Goal: Check status: Check status

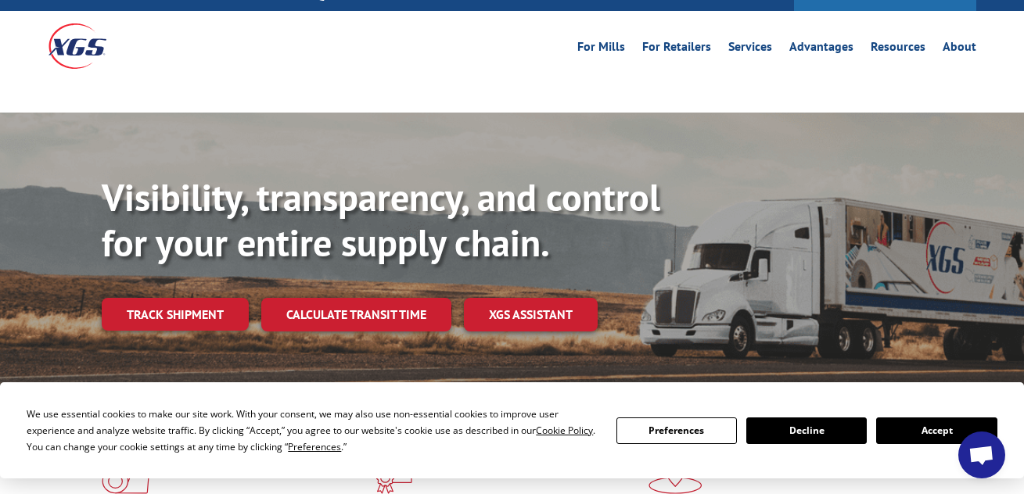
scroll to position [313, 0]
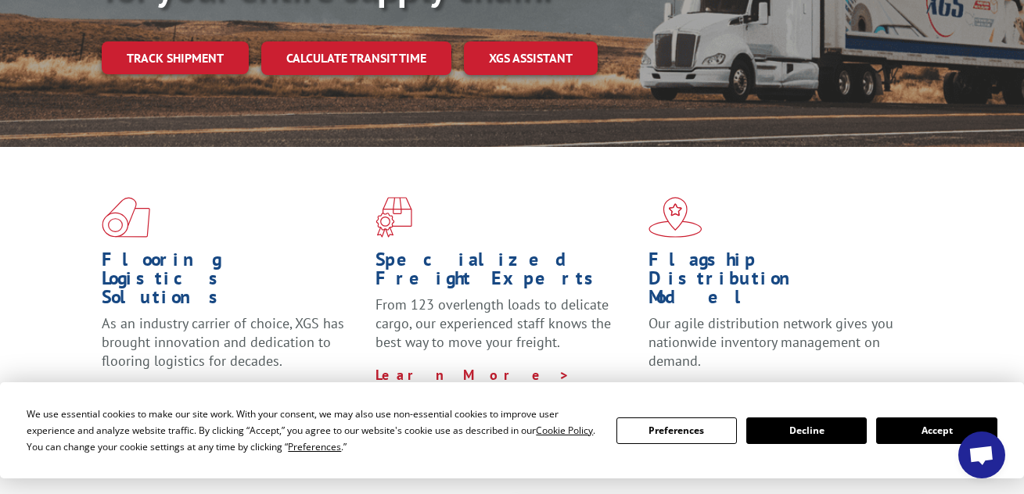
click at [925, 432] on button "Accept" at bounding box center [936, 431] width 120 height 27
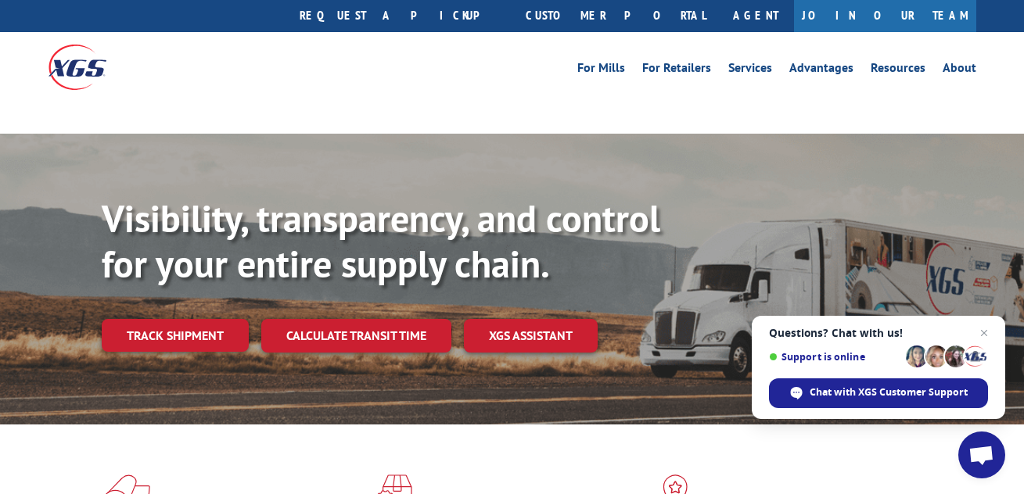
scroll to position [0, 0]
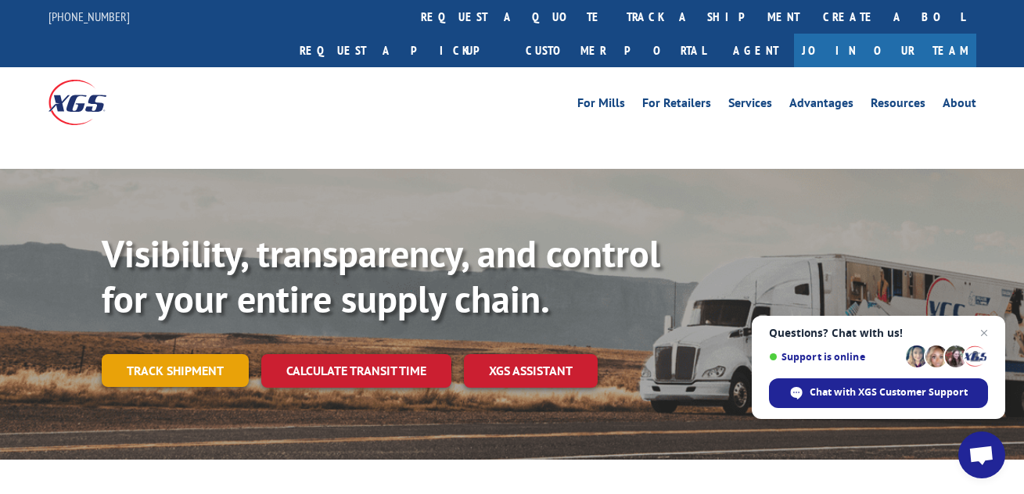
click at [230, 354] on link "Track shipment" at bounding box center [175, 370] width 147 height 33
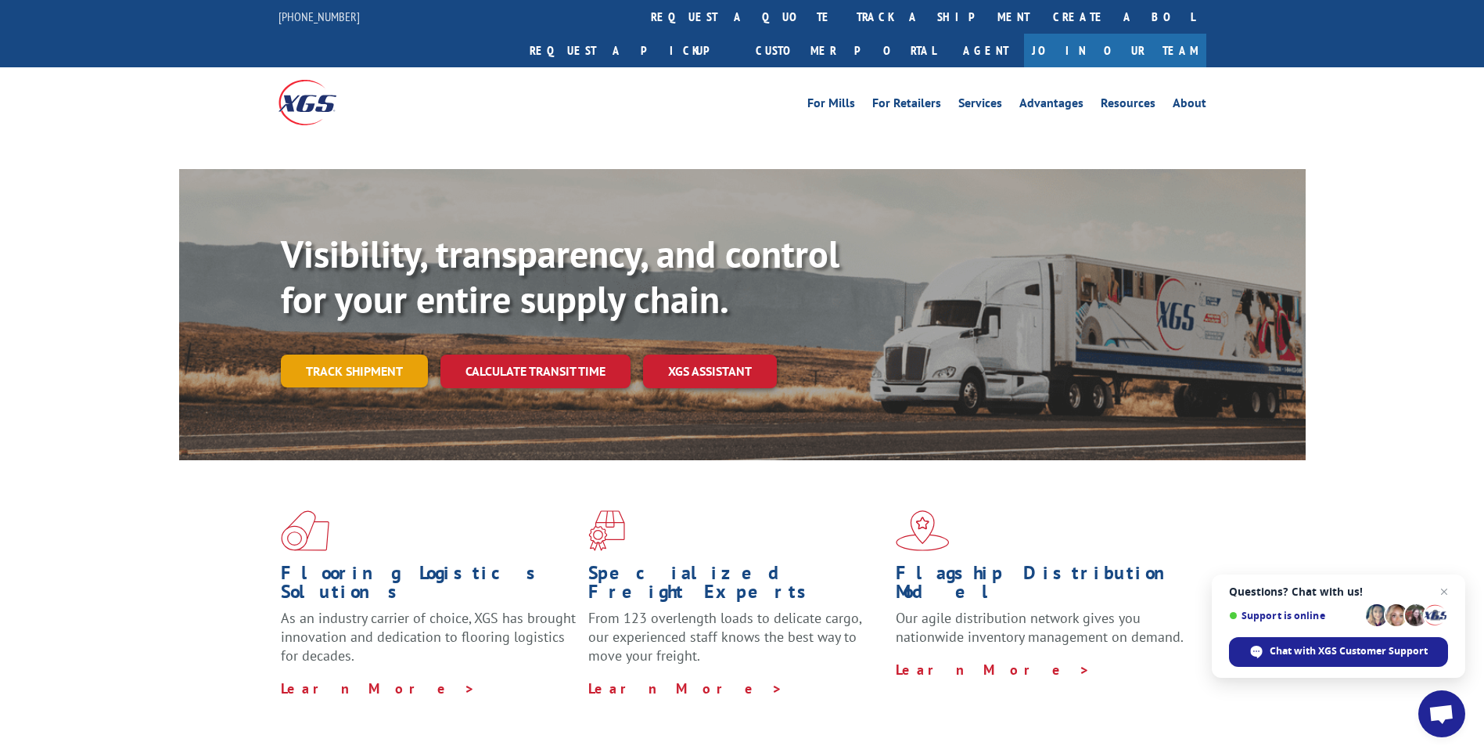
click at [362, 354] on link "Track shipment" at bounding box center [354, 370] width 147 height 33
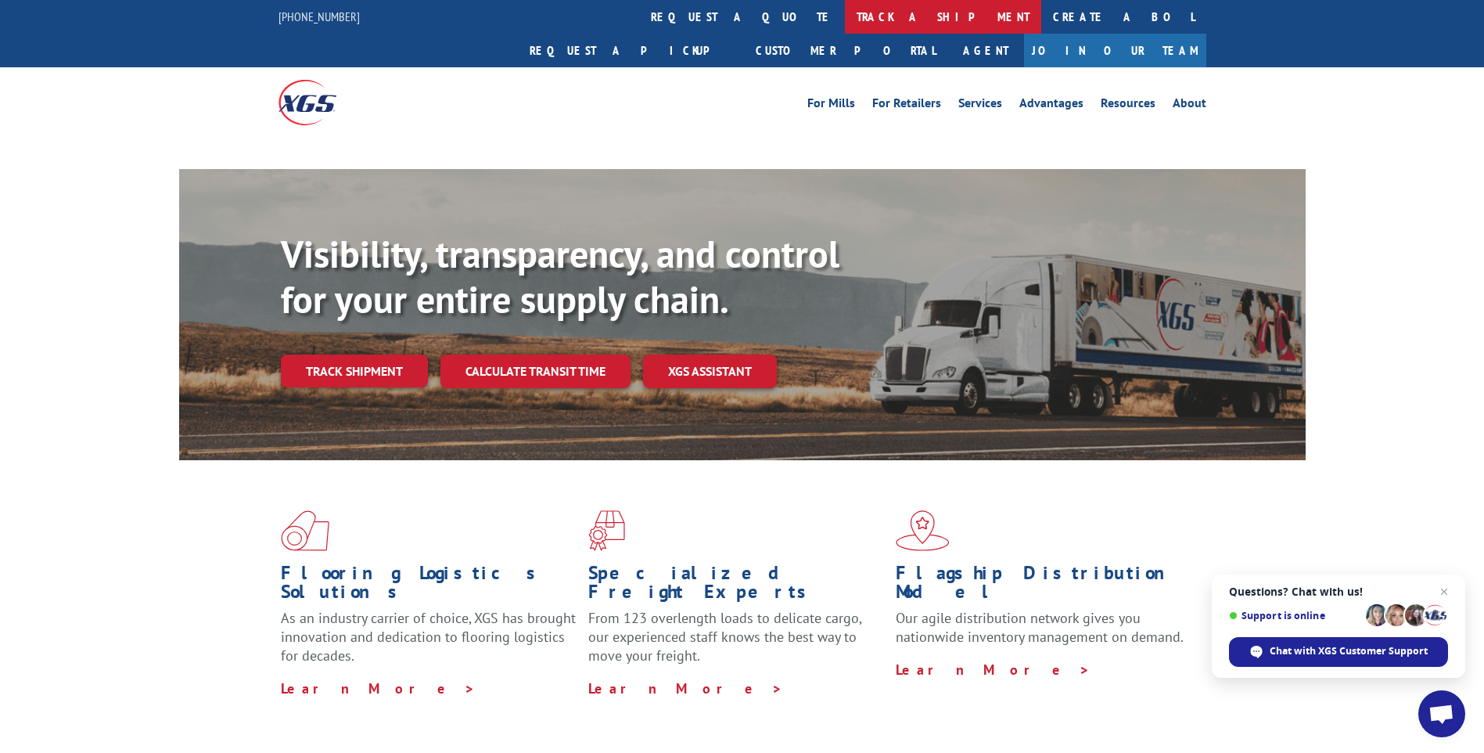
click at [845, 17] on link "track a shipment" at bounding box center [943, 17] width 196 height 34
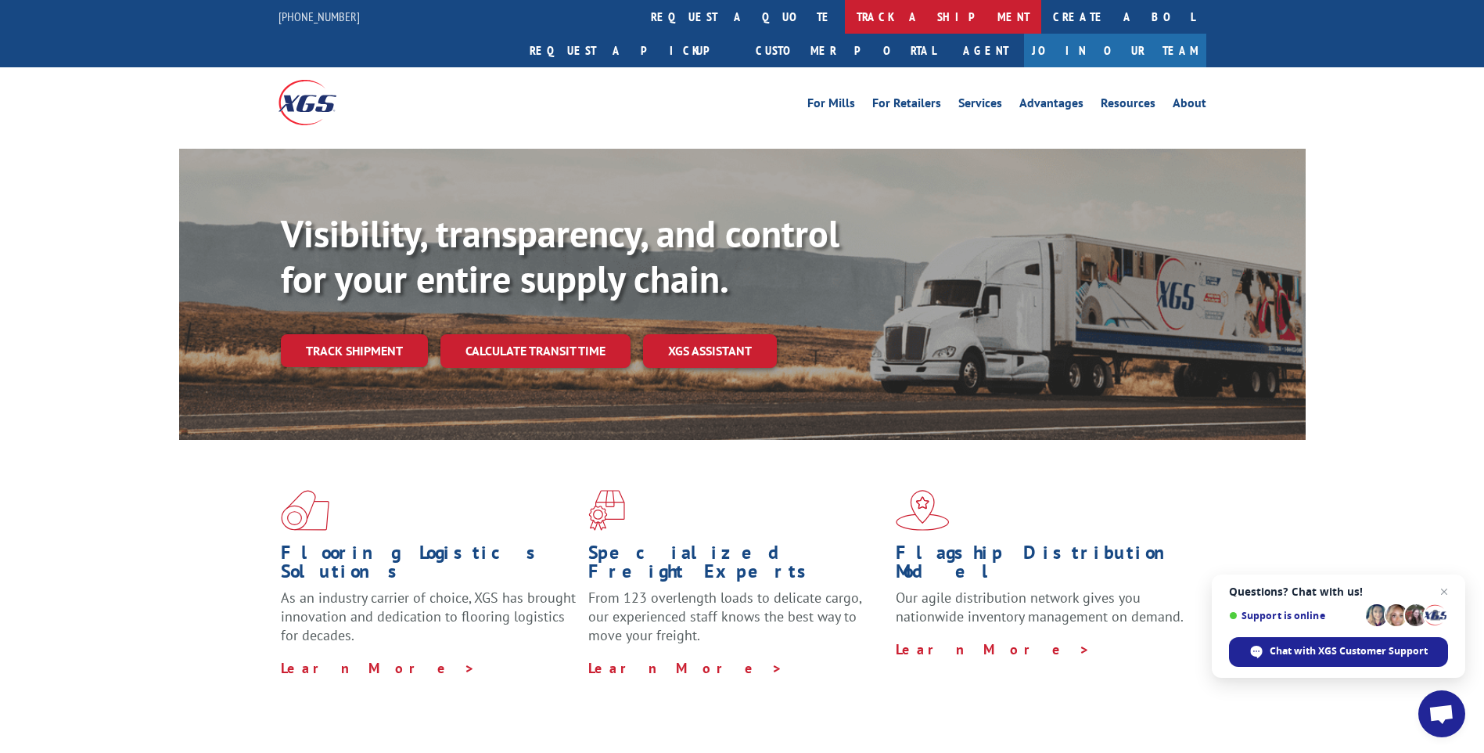
click at [845, 23] on link "track a shipment" at bounding box center [943, 17] width 196 height 34
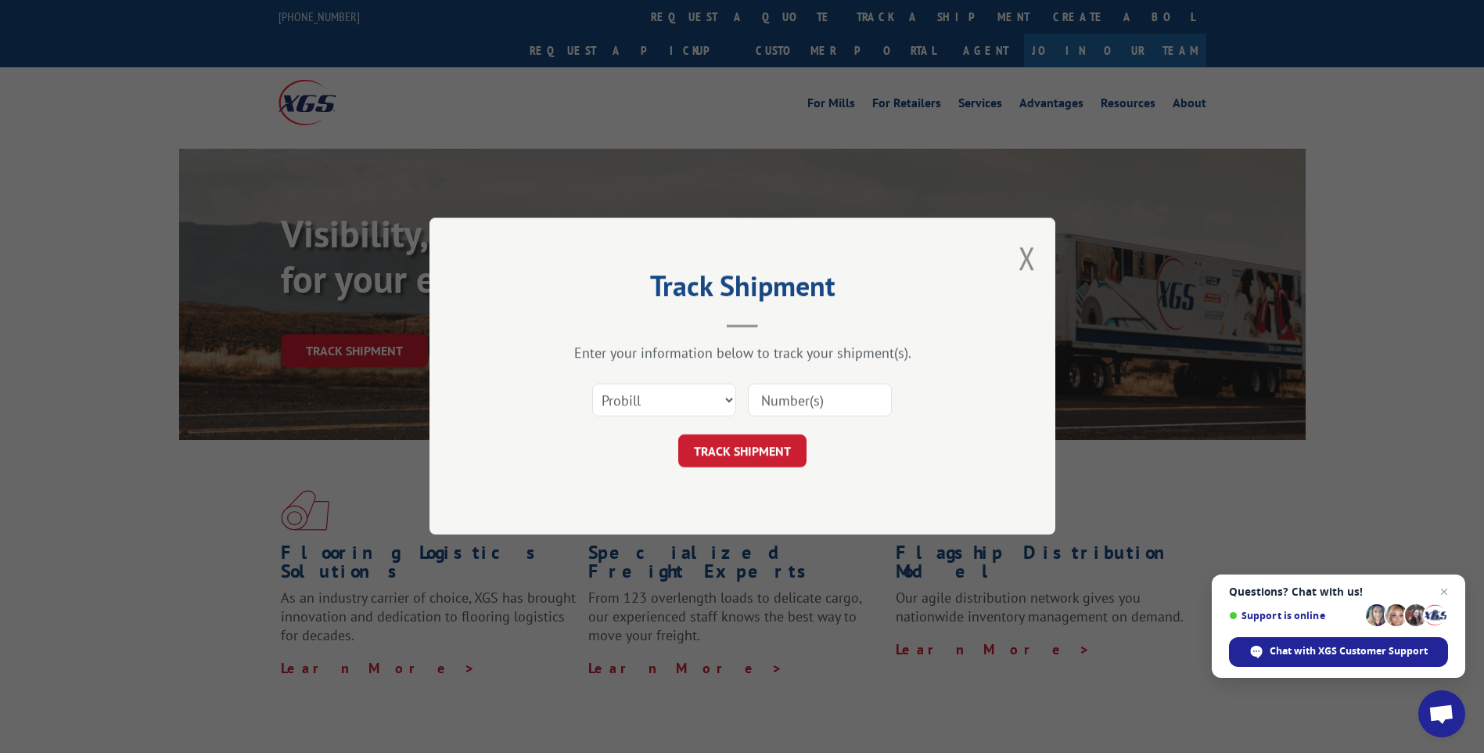
click at [785, 394] on input at bounding box center [820, 400] width 144 height 33
paste input "17501783"
type input "17501783"
click at [782, 457] on button "TRACK SHIPMENT" at bounding box center [742, 451] width 128 height 33
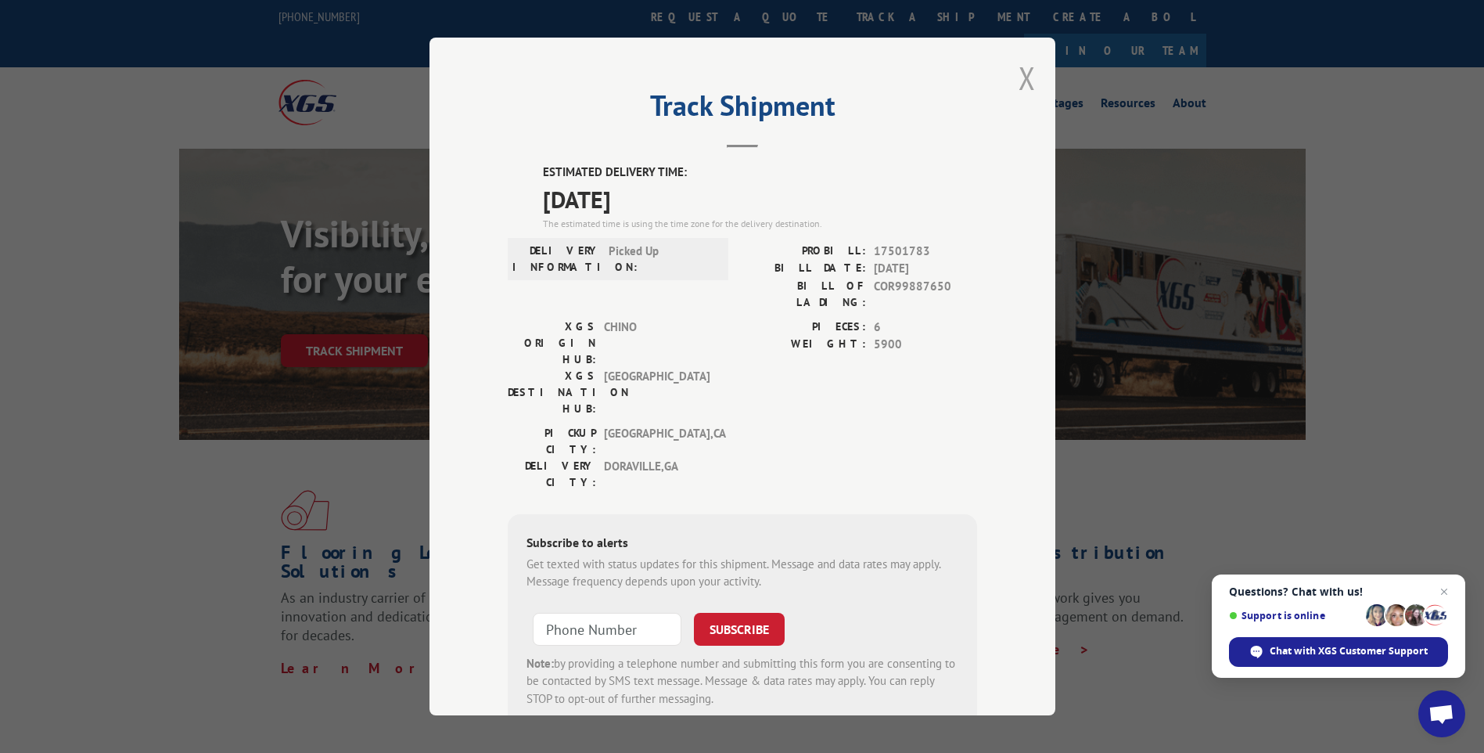
click at [1019, 84] on button "Close modal" at bounding box center [1027, 77] width 17 height 41
